Goal: Task Accomplishment & Management: Use online tool/utility

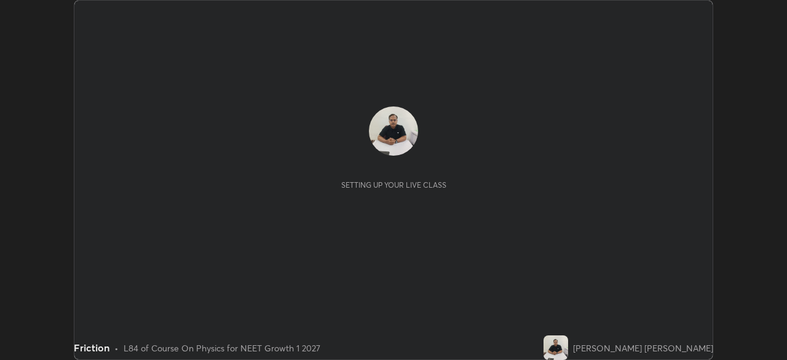
scroll to position [360, 786]
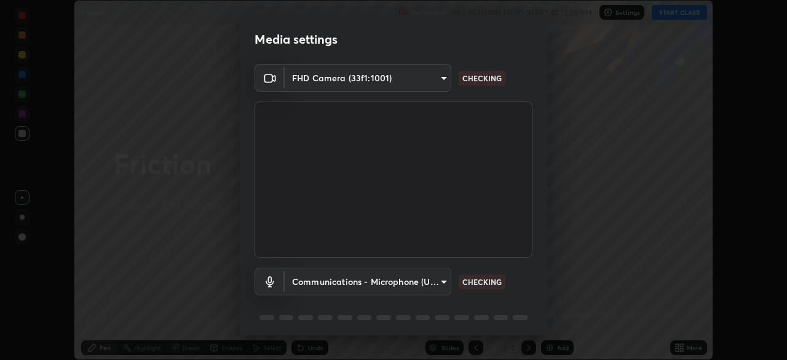
type input "f214d892c1ea21fc9911be358f21603cf7c671268a3f3fdd0c8c81d5790bf436"
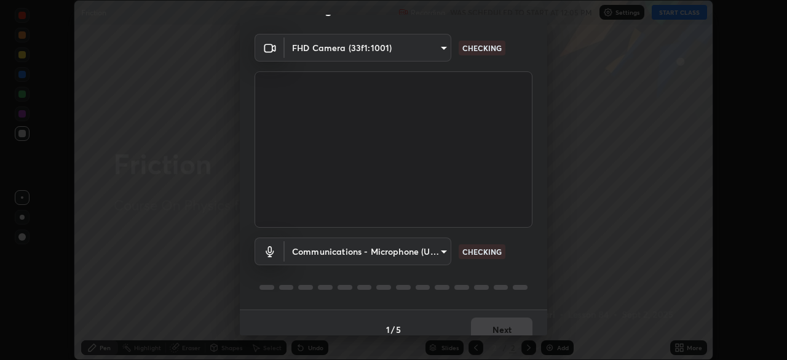
scroll to position [31, 0]
click at [441, 248] on body "Erase all Friction Recording WAS SCHEDULED TO START AT 12:05 PM Settings START …" at bounding box center [393, 180] width 787 height 360
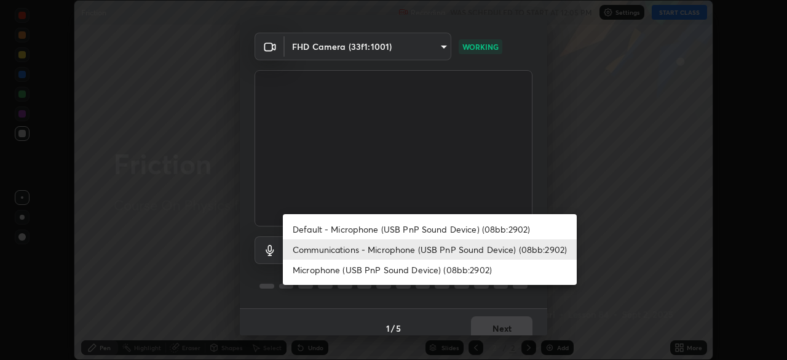
click at [486, 231] on li "Default - Microphone (USB PnP Sound Device) (08bb:2902)" at bounding box center [430, 229] width 294 height 20
type input "default"
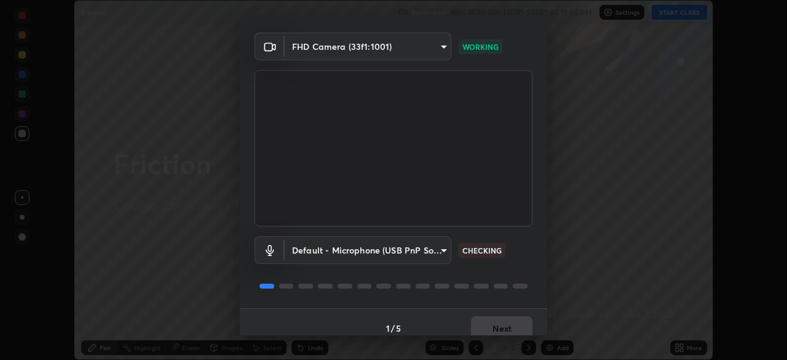
scroll to position [44, 0]
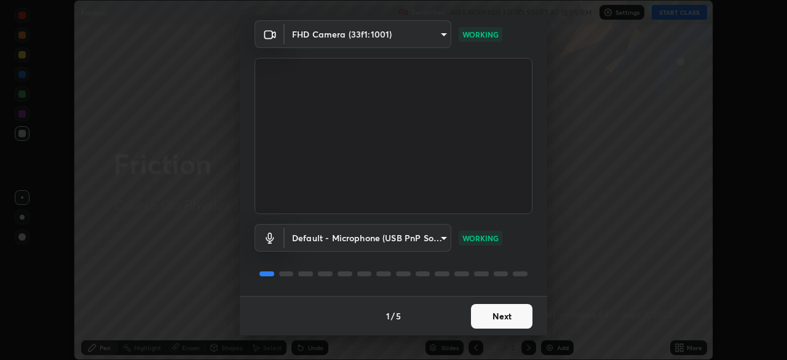
click at [511, 315] on button "Next" at bounding box center [501, 316] width 61 height 25
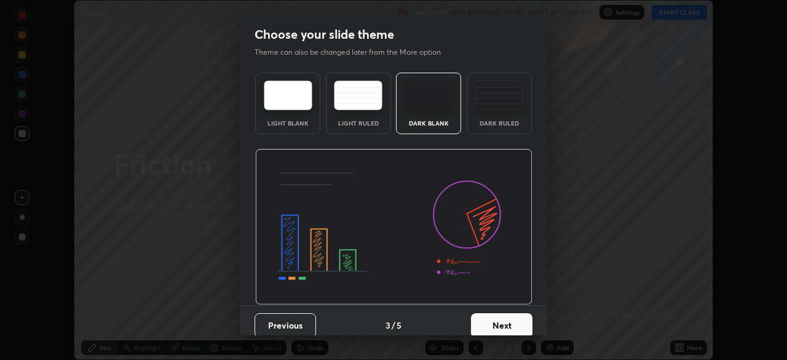
click at [515, 320] on button "Next" at bounding box center [501, 325] width 61 height 25
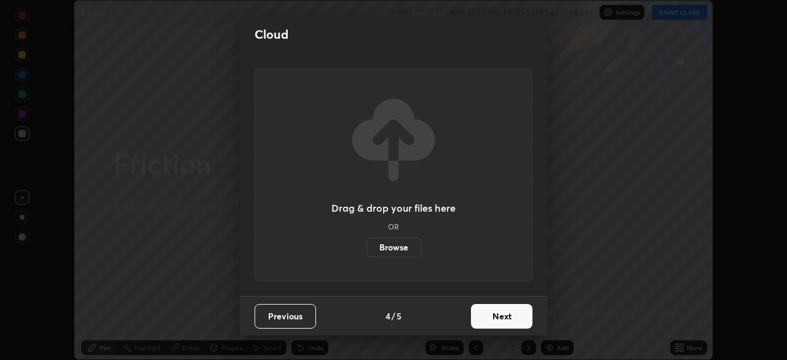
click at [515, 323] on button "Next" at bounding box center [501, 316] width 61 height 25
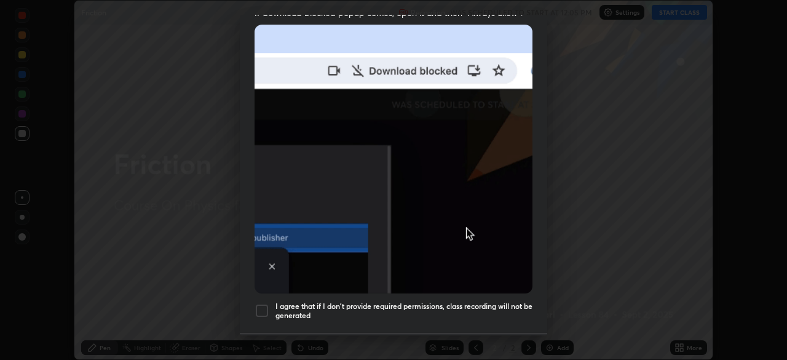
scroll to position [294, 0]
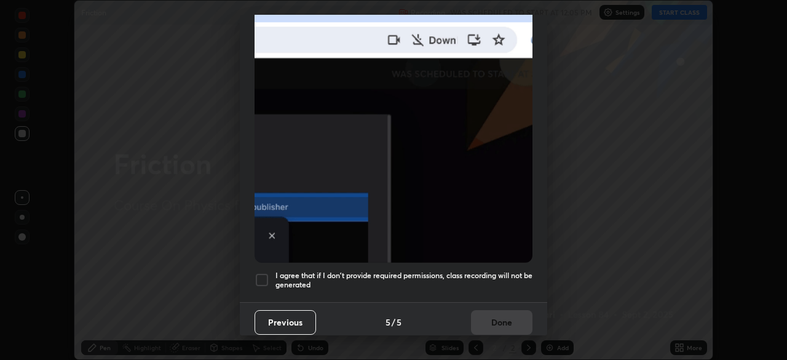
click at [495, 278] on h5 "I agree that if I don't provide required permissions, class recording will not …" at bounding box center [403, 279] width 257 height 19
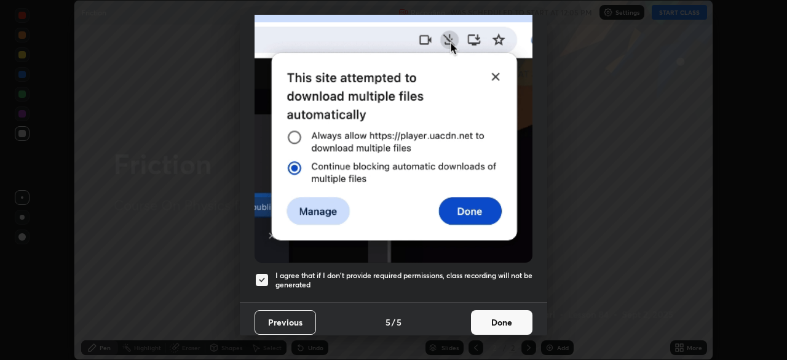
click at [505, 310] on button "Done" at bounding box center [501, 322] width 61 height 25
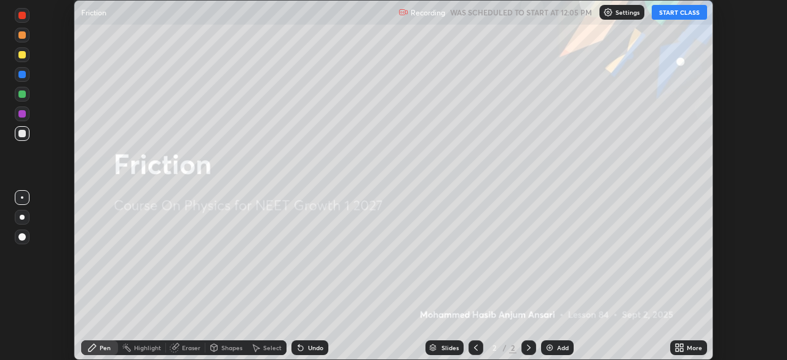
click at [673, 15] on button "START CLASS" at bounding box center [679, 12] width 55 height 15
